Goal: Check status: Check status

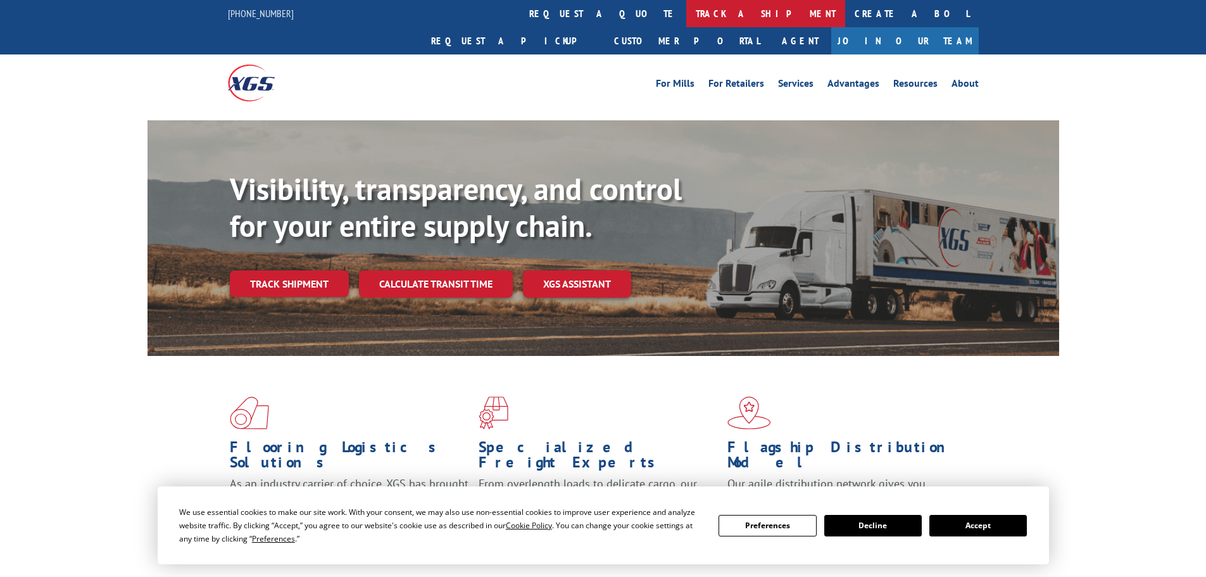
click at [686, 11] on link "track a shipment" at bounding box center [765, 13] width 159 height 27
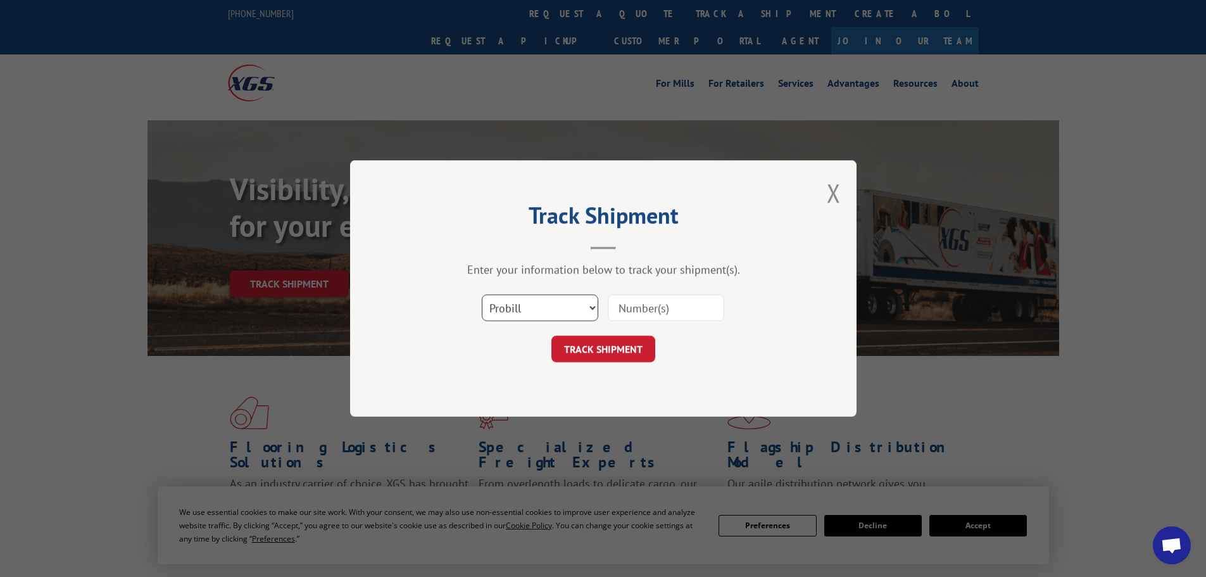
click at [537, 310] on select "Select category... Probill BOL PO" at bounding box center [540, 307] width 116 height 27
select select "bol"
click at [482, 294] on select "Select category... Probill BOL PO" at bounding box center [540, 307] width 116 height 27
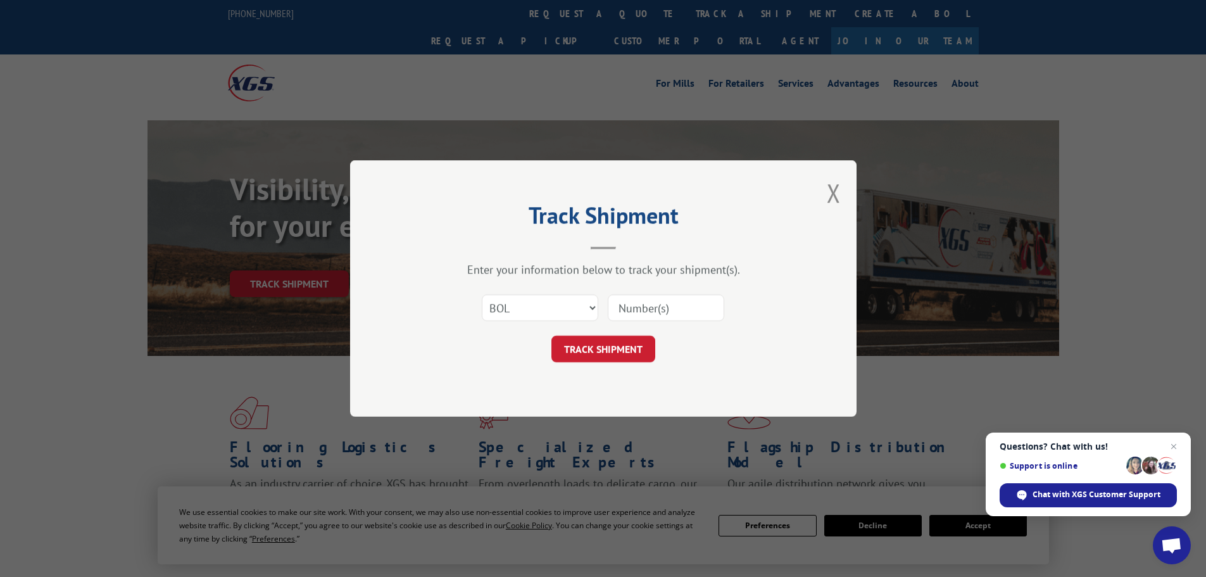
click at [715, 317] on input at bounding box center [666, 307] width 116 height 27
paste input "CP-030262.A"
type input "CP-030262.A"
click at [621, 353] on button "TRACK SHIPMENT" at bounding box center [603, 349] width 104 height 27
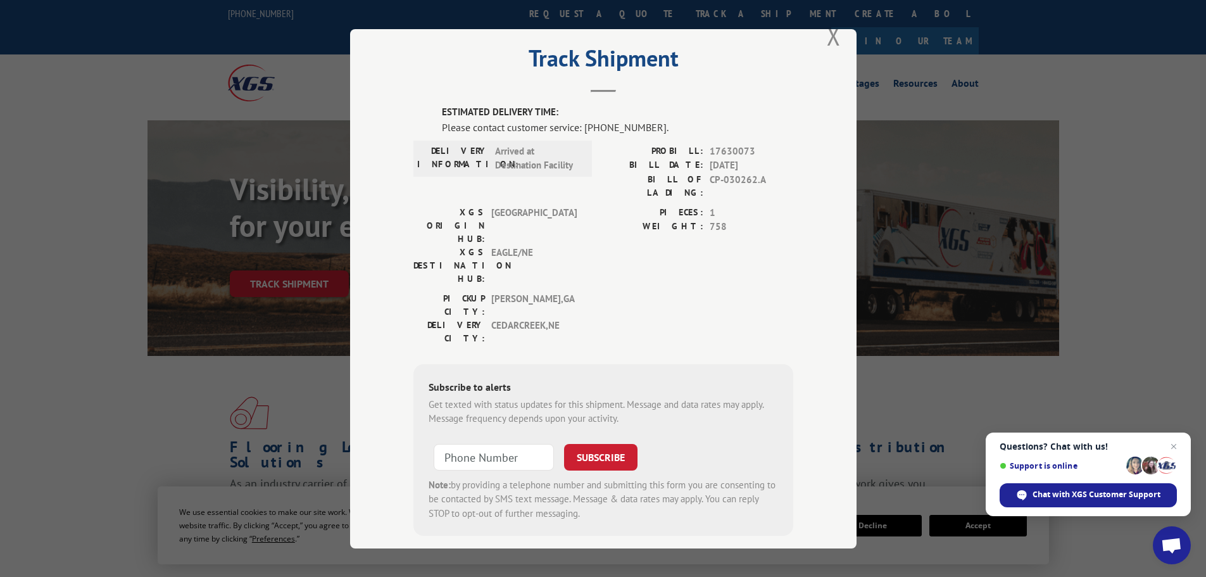
scroll to position [11, 0]
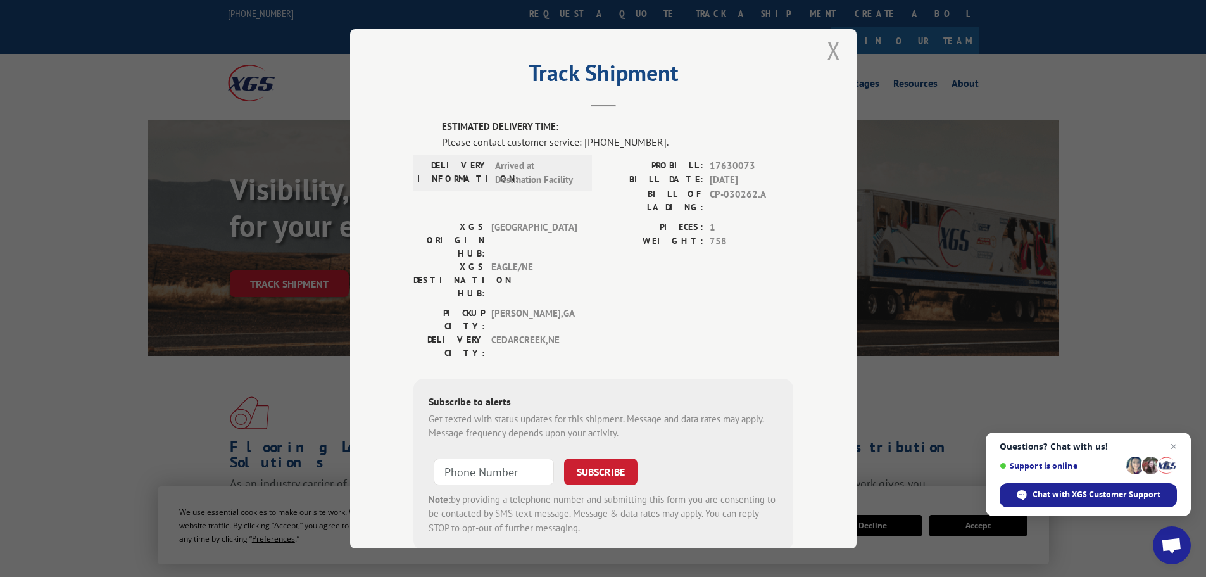
click at [827, 54] on button "Close modal" at bounding box center [834, 51] width 14 height 34
